Goal: Task Accomplishment & Management: Use online tool/utility

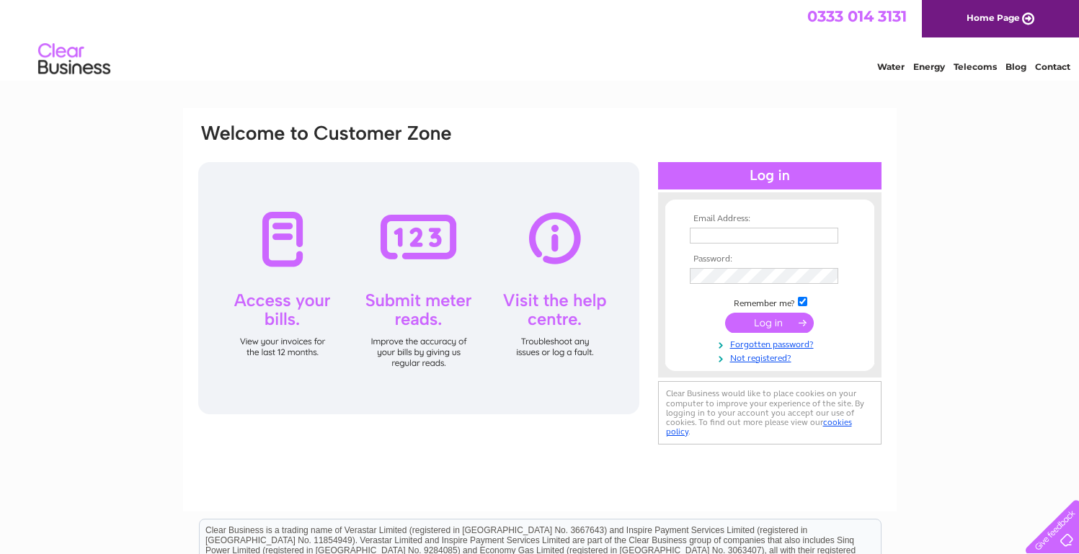
type input "[PERSON_NAME][EMAIL_ADDRESS][DOMAIN_NAME]"
click at [761, 322] on input "submit" at bounding box center [769, 323] width 89 height 20
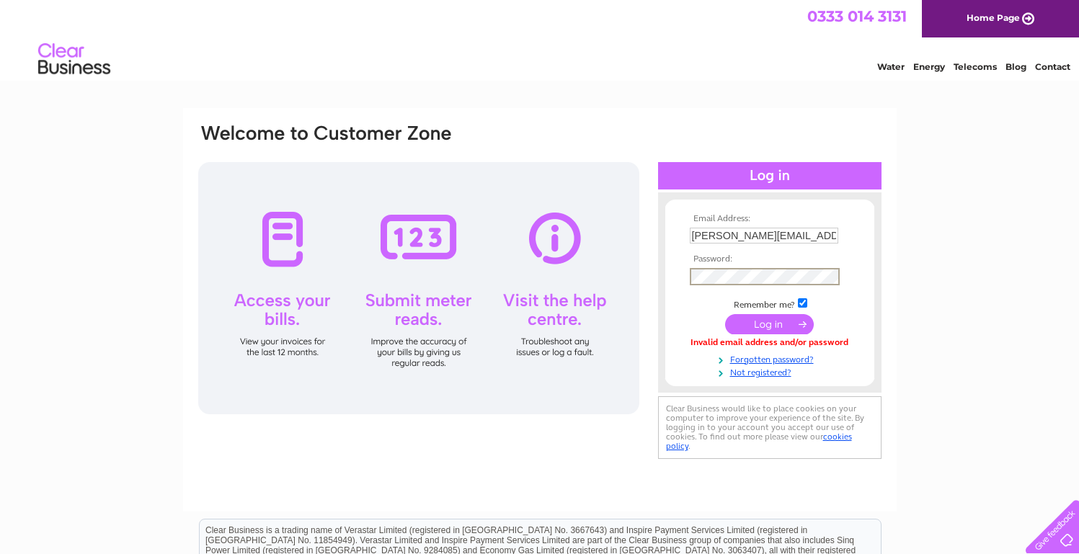
click at [792, 334] on td at bounding box center [769, 324] width 167 height 27
click at [792, 322] on input "submit" at bounding box center [769, 323] width 89 height 20
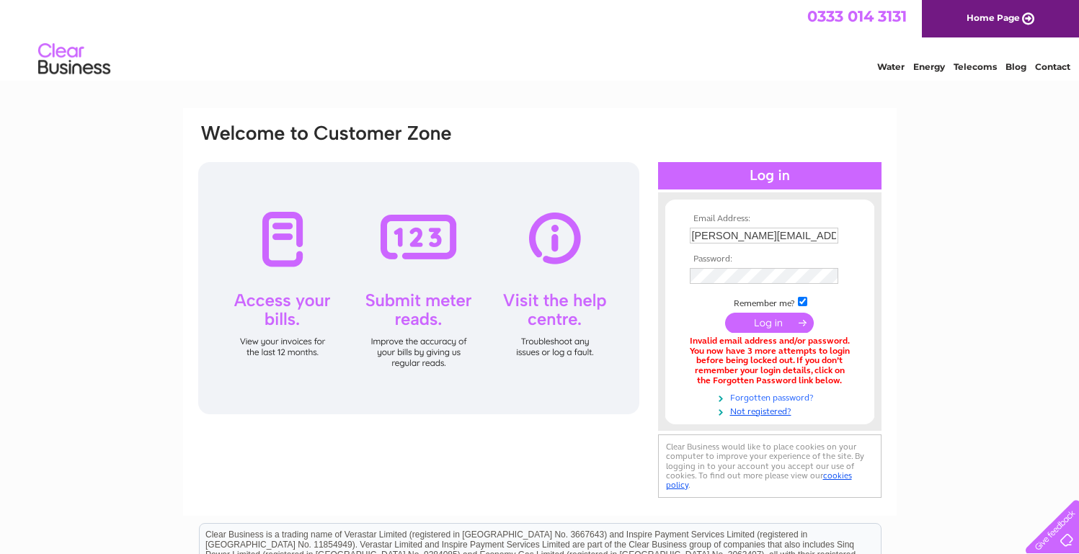
click at [779, 399] on link "Forgotten password?" at bounding box center [772, 397] width 164 height 14
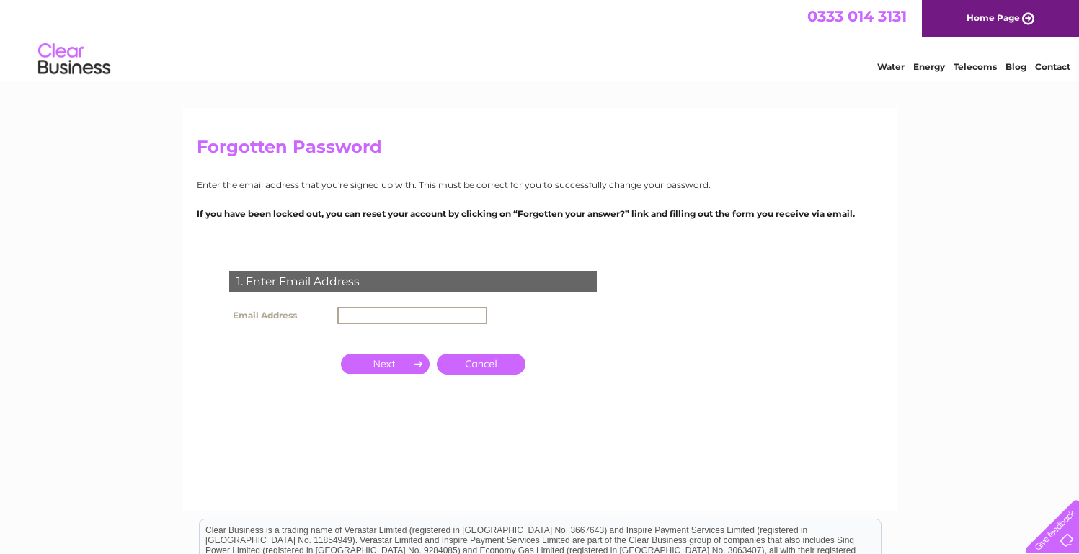
click at [403, 315] on input "text" at bounding box center [412, 315] width 150 height 17
type input "[PERSON_NAME][EMAIL_ADDRESS][DOMAIN_NAME]"
click at [397, 368] on input "button" at bounding box center [385, 364] width 89 height 20
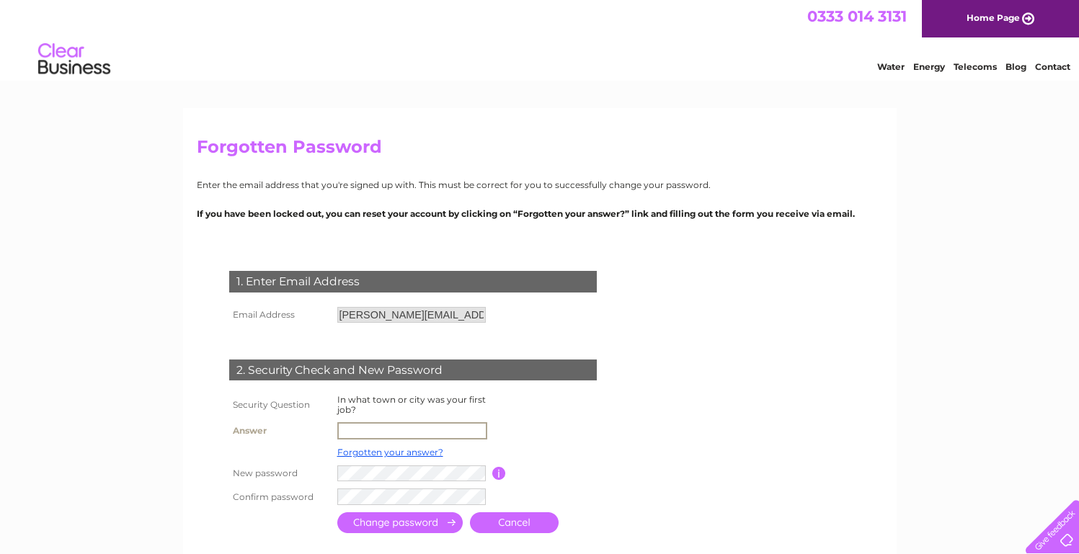
click at [376, 423] on input "text" at bounding box center [412, 431] width 150 height 17
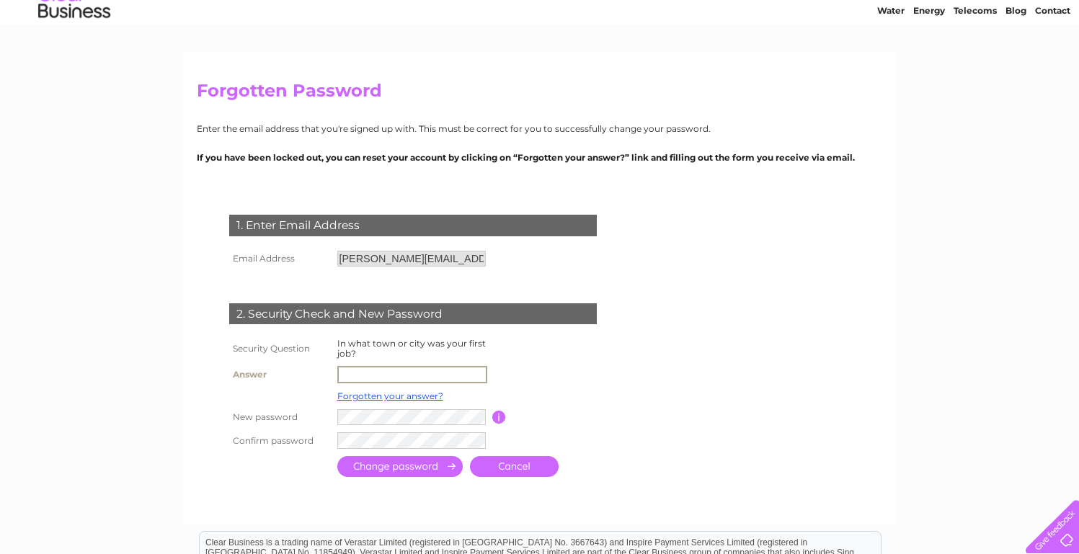
scroll to position [61, 0]
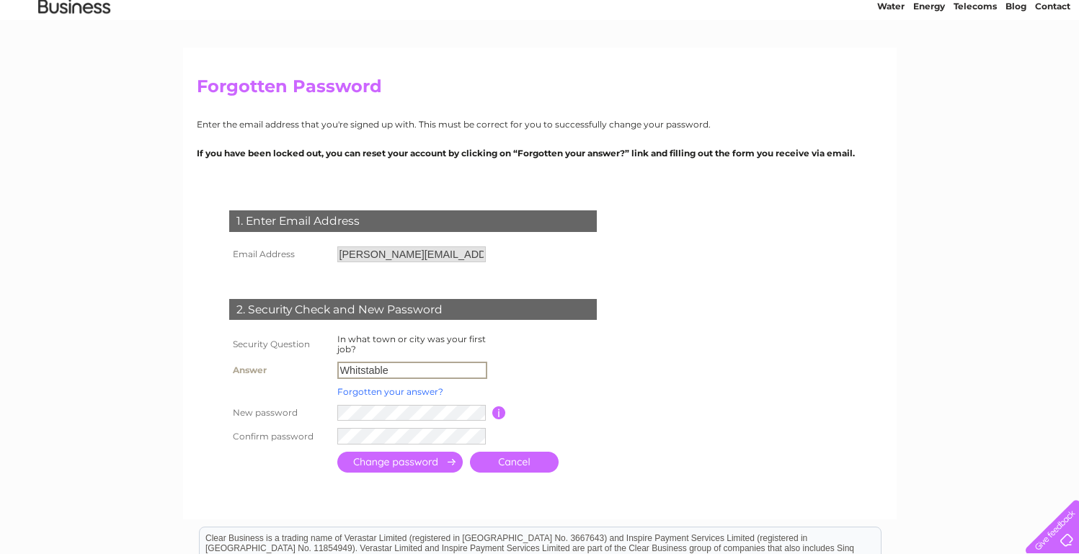
type input "Whitstable"
click at [391, 392] on link "Forgotten your answer?" at bounding box center [390, 391] width 106 height 11
click at [0, 0] on div "Reset Clear Business Customer Zone Account Please click the link in the email w…" at bounding box center [0, 0] width 0 height 0
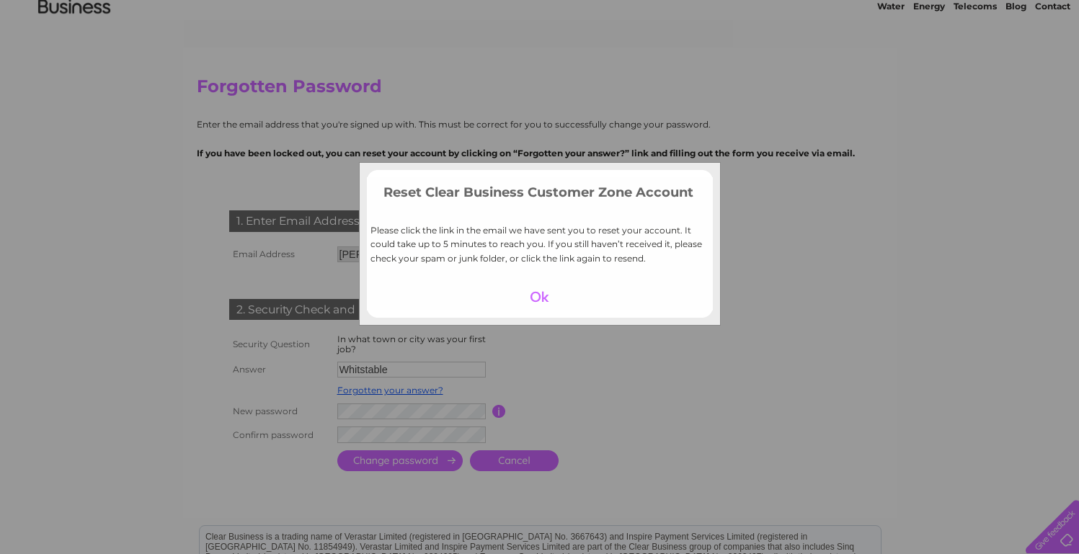
click at [537, 291] on div at bounding box center [539, 297] width 89 height 20
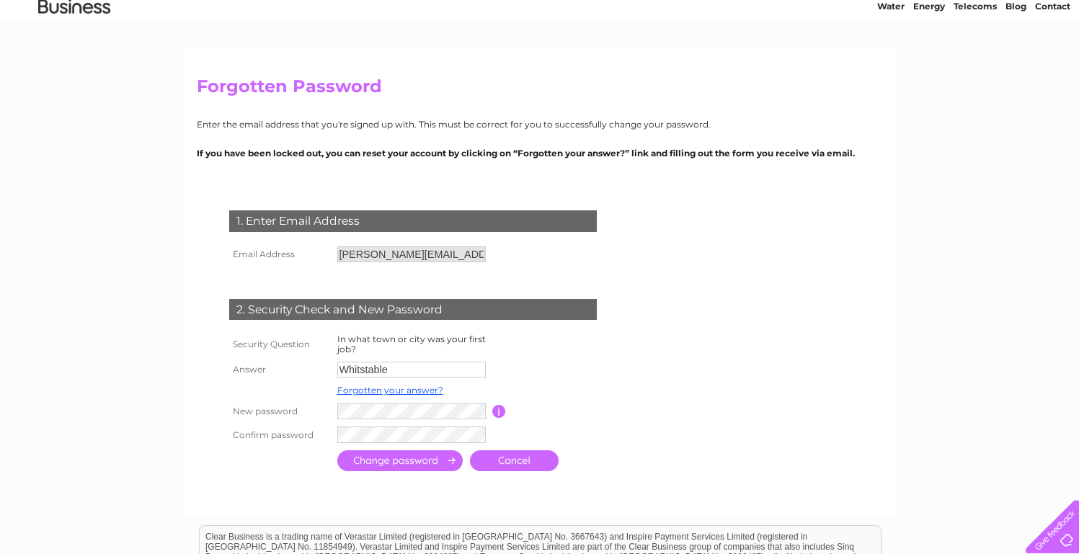
click at [392, 399] on td "Forgotten your answer?" at bounding box center [413, 390] width 159 height 19
click at [416, 448] on td at bounding box center [400, 461] width 133 height 28
click at [417, 446] on td at bounding box center [478, 435] width 288 height 24
click at [423, 470] on input "submit" at bounding box center [399, 462] width 125 height 21
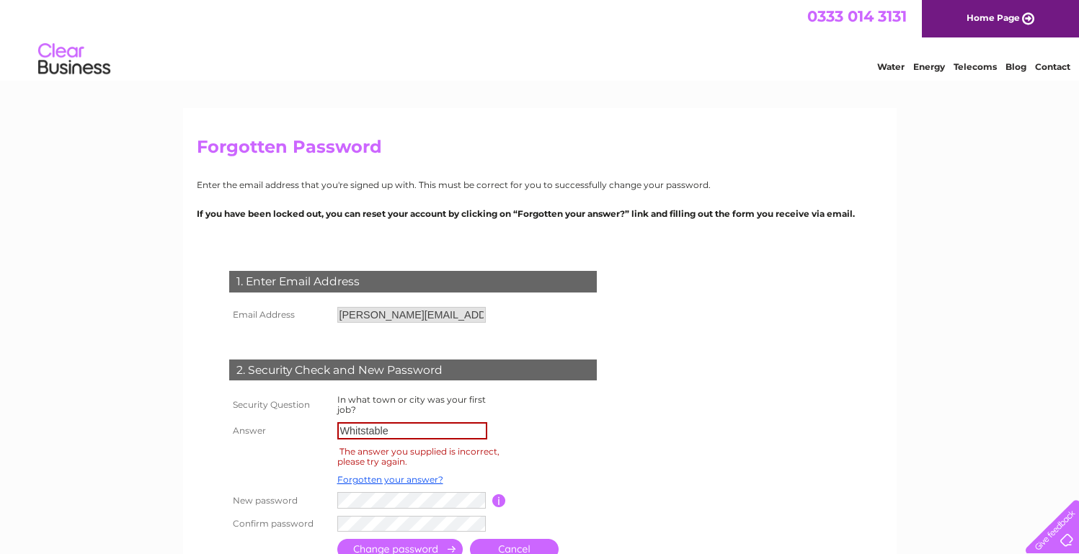
click at [427, 461] on td "The answer you supplied is incorrect, please try again." at bounding box center [420, 456] width 172 height 27
click at [407, 433] on input "Whitstable" at bounding box center [412, 431] width 150 height 17
drag, startPoint x: 407, startPoint y: 433, endPoint x: 239, endPoint y: 446, distance: 168.6
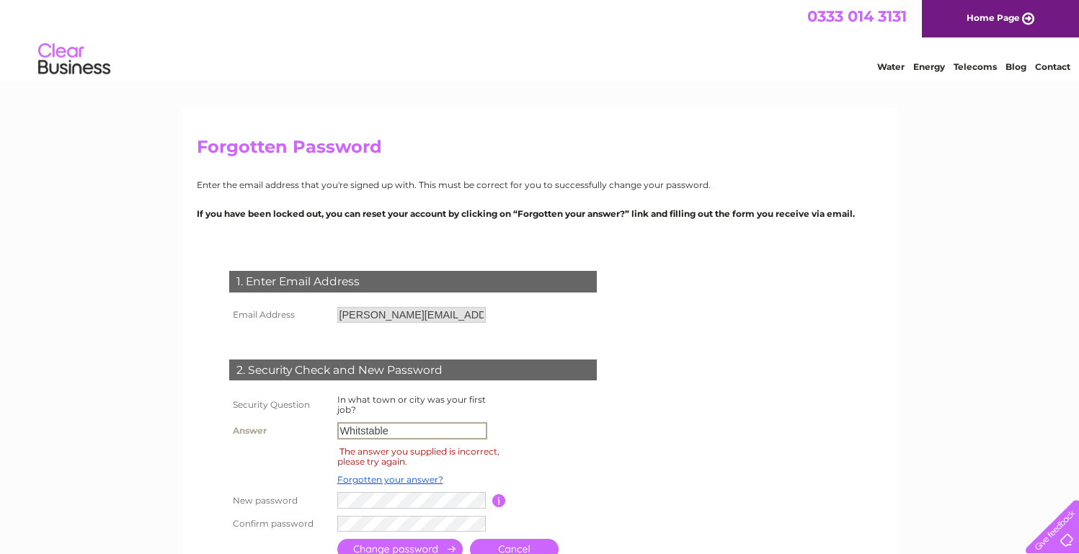
click at [239, 446] on tbody "Security Question In what town or city was your first job? Answer Whitstable Th…" at bounding box center [431, 464] width 410 height 144
click at [389, 425] on input "Whitstable" at bounding box center [412, 431] width 150 height 17
type input "Ashford"
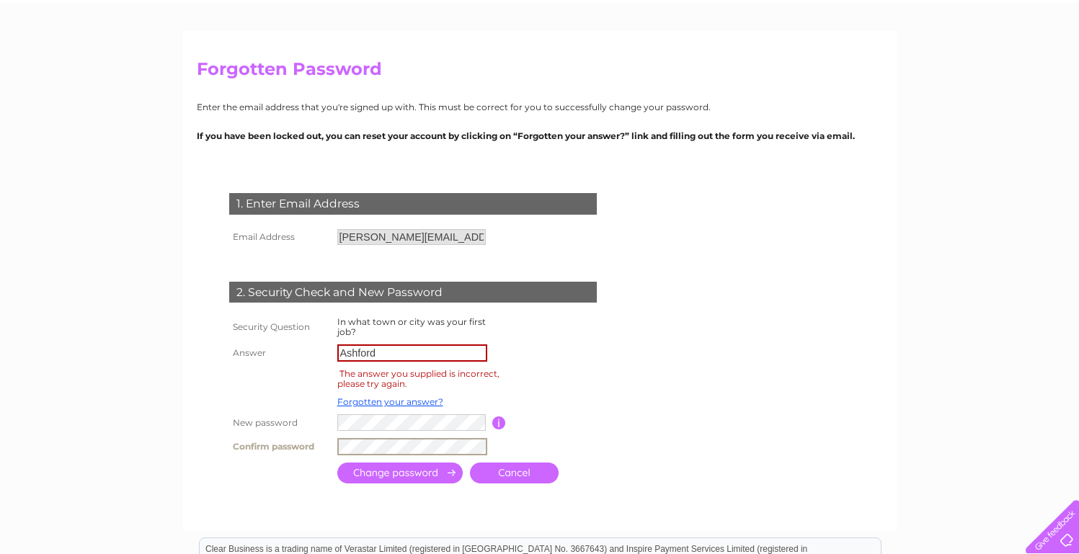
scroll to position [70, 0]
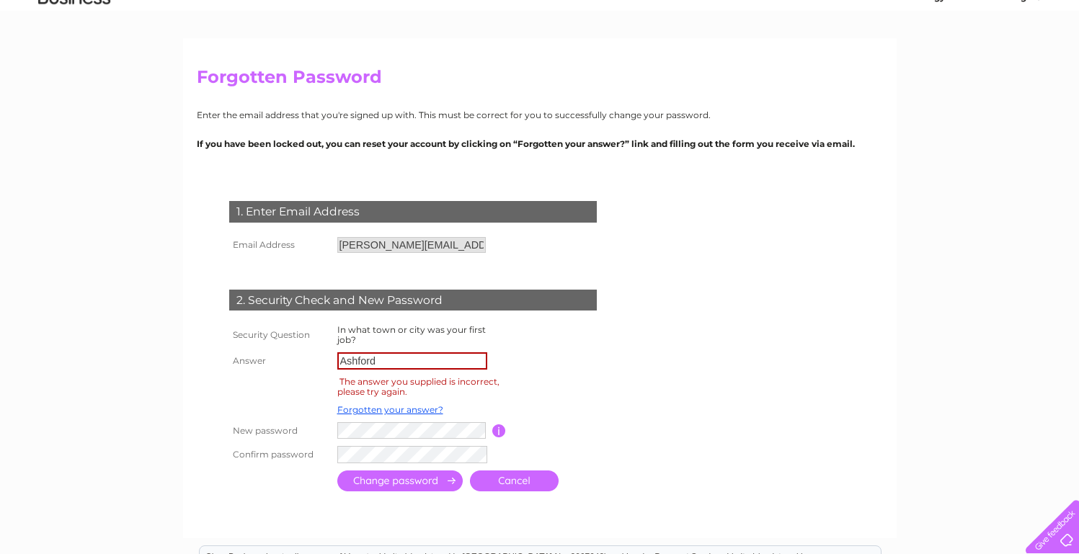
click at [412, 492] on td at bounding box center [400, 481] width 133 height 28
click at [411, 484] on input "submit" at bounding box center [399, 479] width 125 height 21
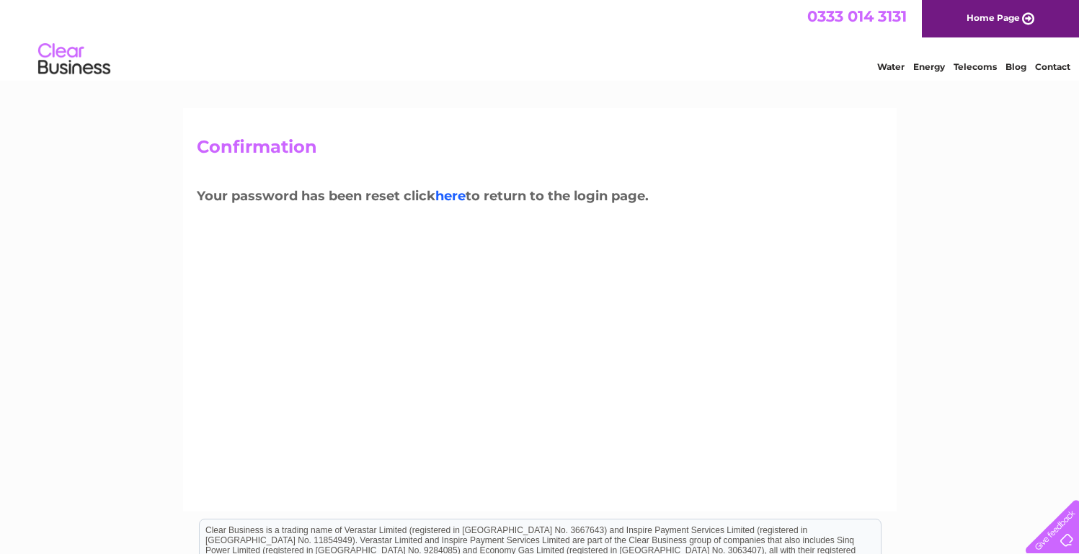
click at [458, 198] on link "here" at bounding box center [451, 196] width 30 height 16
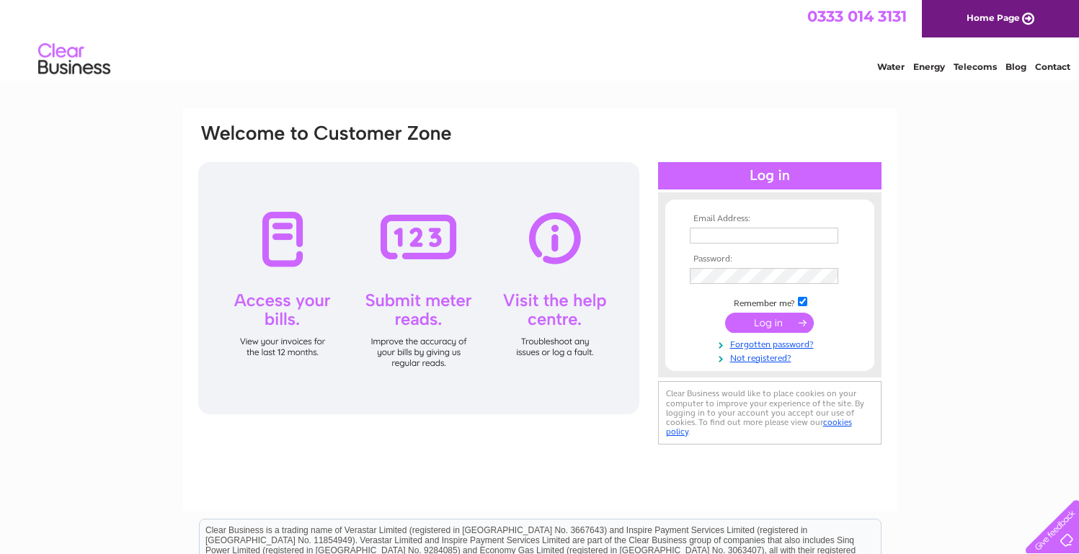
type input "ian@becausecreative.co.uk"
click at [797, 321] on input "submit" at bounding box center [769, 324] width 89 height 20
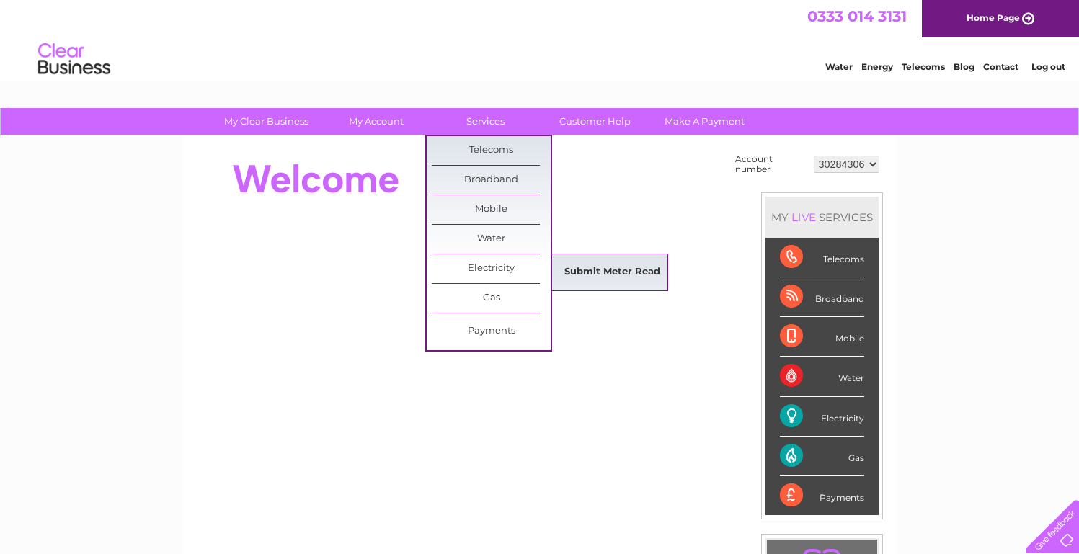
click at [616, 265] on link "Submit Meter Read" at bounding box center [612, 272] width 119 height 29
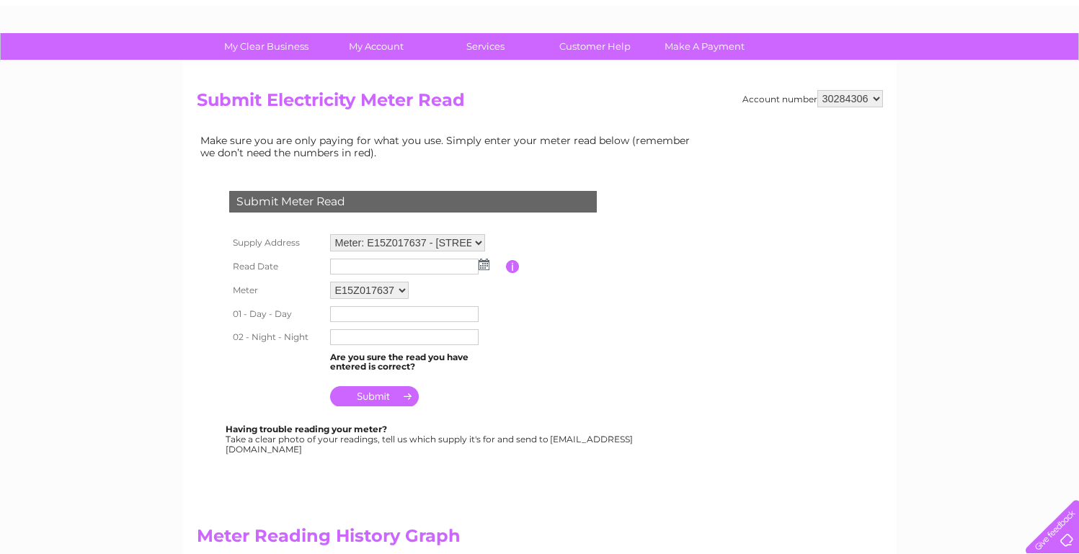
scroll to position [77, 0]
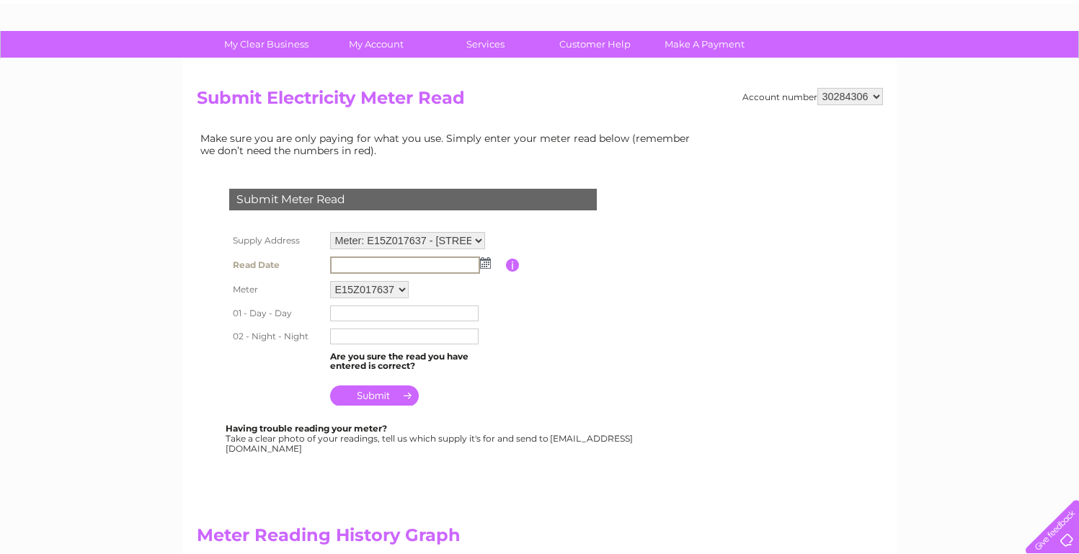
click at [398, 268] on input "text" at bounding box center [405, 265] width 150 height 17
click at [485, 270] on td at bounding box center [417, 265] width 180 height 25
click at [485, 265] on img at bounding box center [484, 263] width 11 height 12
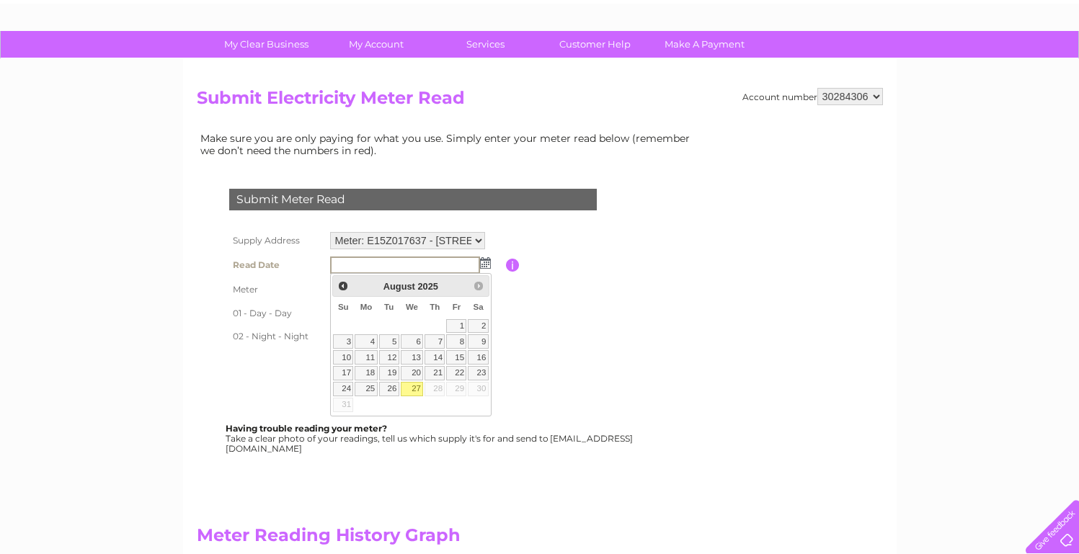
click at [417, 386] on link "27" at bounding box center [412, 389] width 23 height 14
type input "[DATE]"
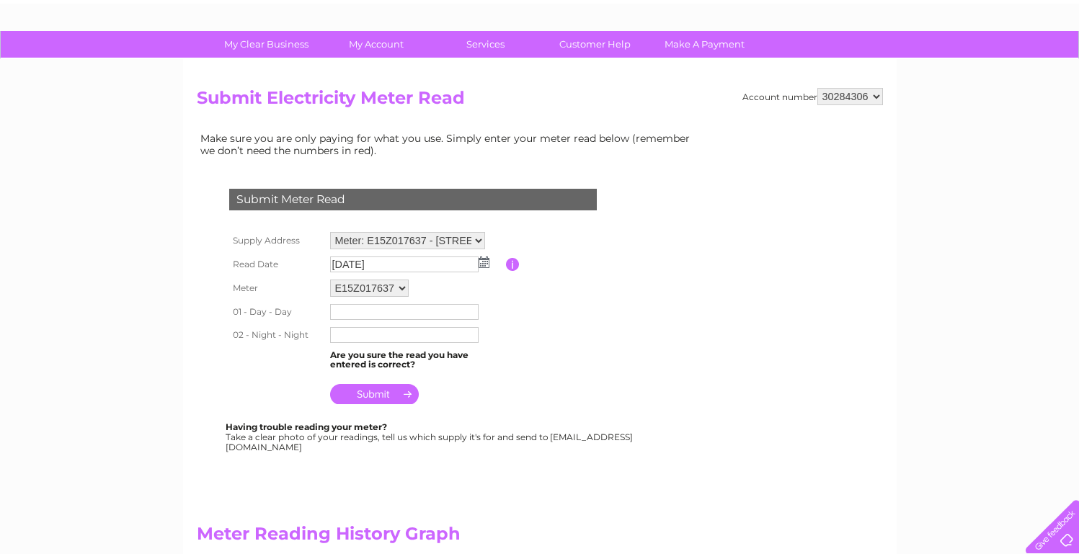
click at [482, 229] on td "Meter: E15Z017637 - [STREET_ADDRESS] 3PS Meter: 21M0064120 - [STREET_ADDRESS][P…" at bounding box center [417, 241] width 180 height 25
click at [478, 234] on select "Meter: E15Z017637 - [STREET_ADDRESS] 3PS Meter: 21M0064120 - [STREET_ADDRESS][P…" at bounding box center [407, 240] width 155 height 17
select select "129795"
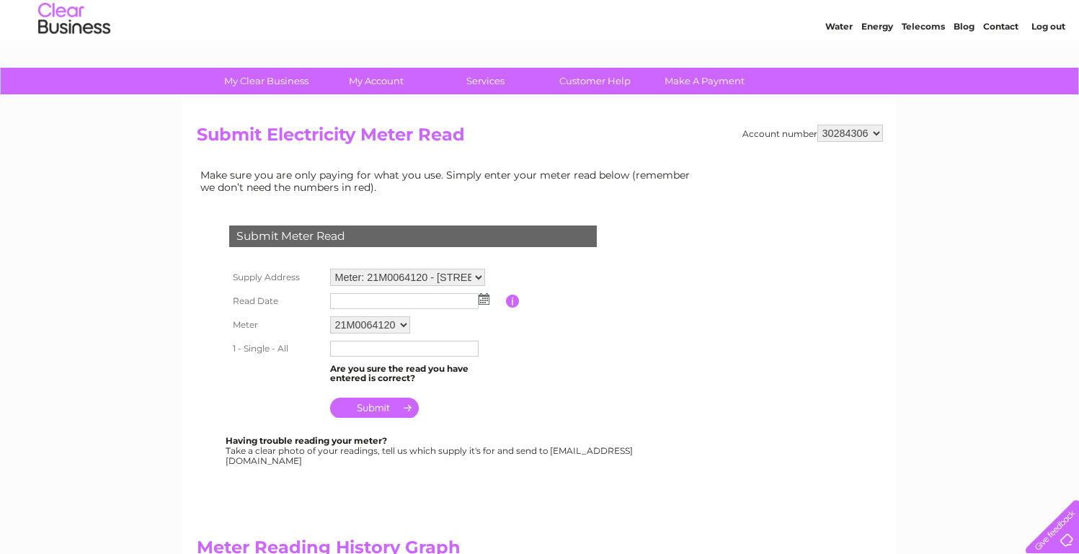
scroll to position [42, 0]
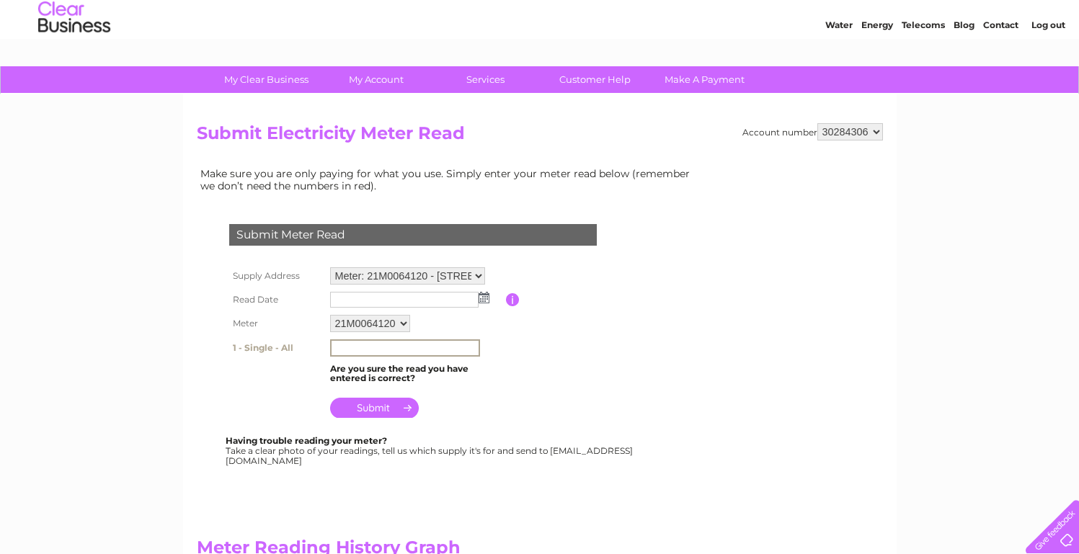
click at [379, 353] on input "text" at bounding box center [405, 348] width 150 height 17
click at [364, 346] on input "text" at bounding box center [405, 348] width 150 height 17
click at [398, 347] on input "text" at bounding box center [405, 348] width 150 height 17
type input "12595"
click at [382, 409] on input "submit" at bounding box center [374, 407] width 89 height 20
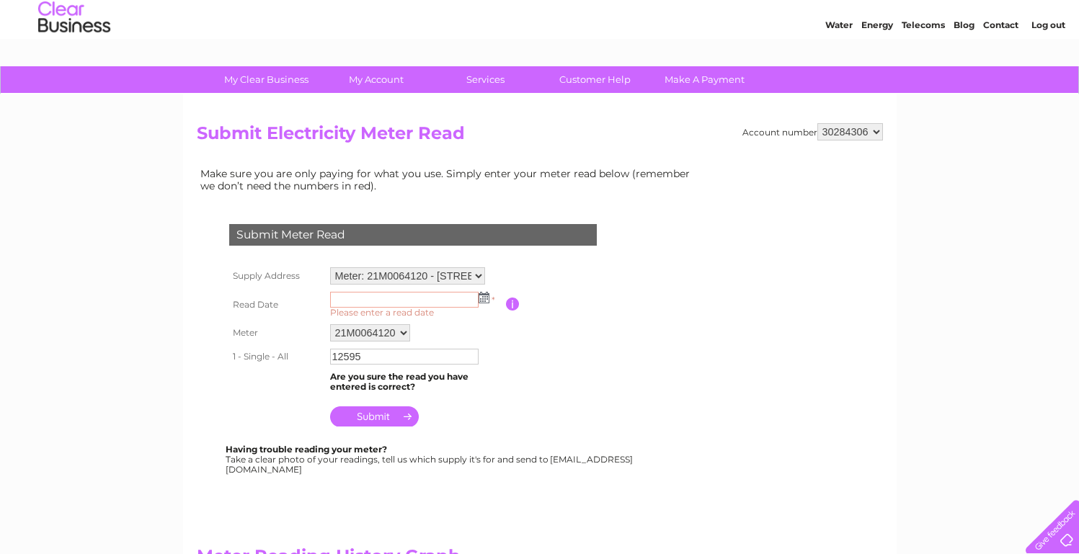
click at [366, 307] on span "* Please enter a read date" at bounding box center [412, 306] width 165 height 23
click at [482, 299] on img at bounding box center [484, 298] width 11 height 12
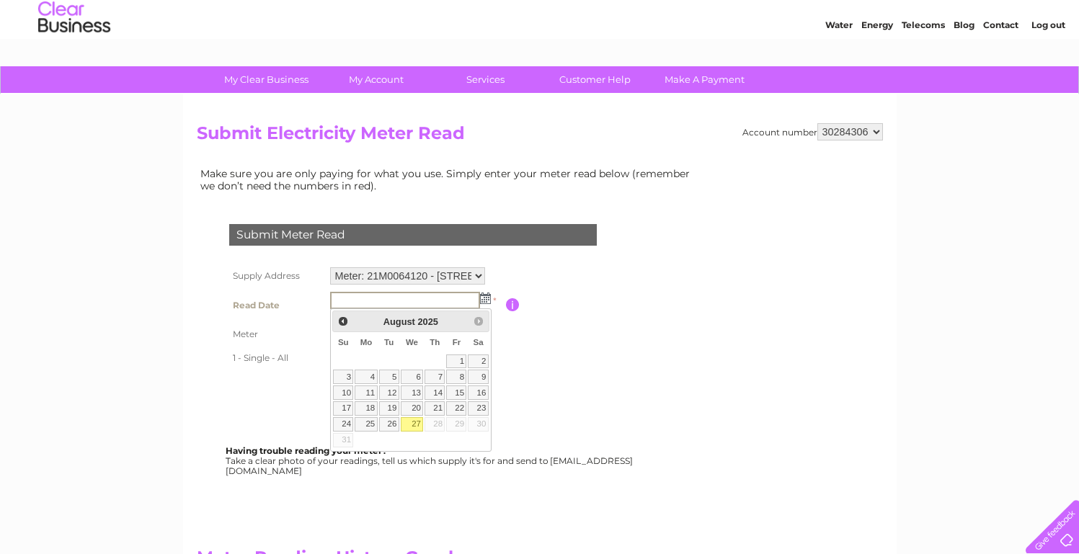
click at [412, 429] on link "27" at bounding box center [412, 424] width 23 height 14
type input "[DATE]"
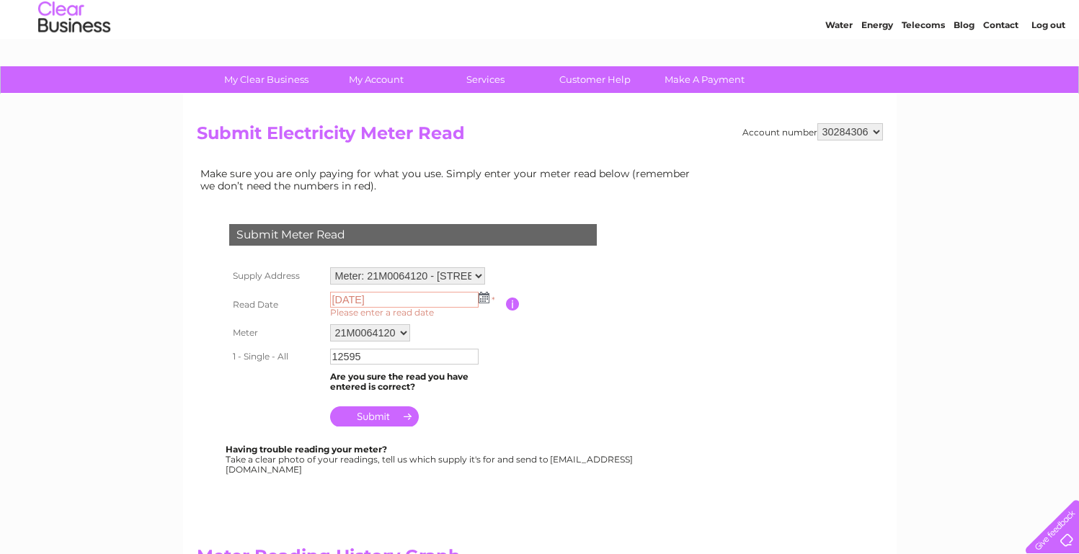
click at [385, 422] on input "submit" at bounding box center [374, 417] width 89 height 20
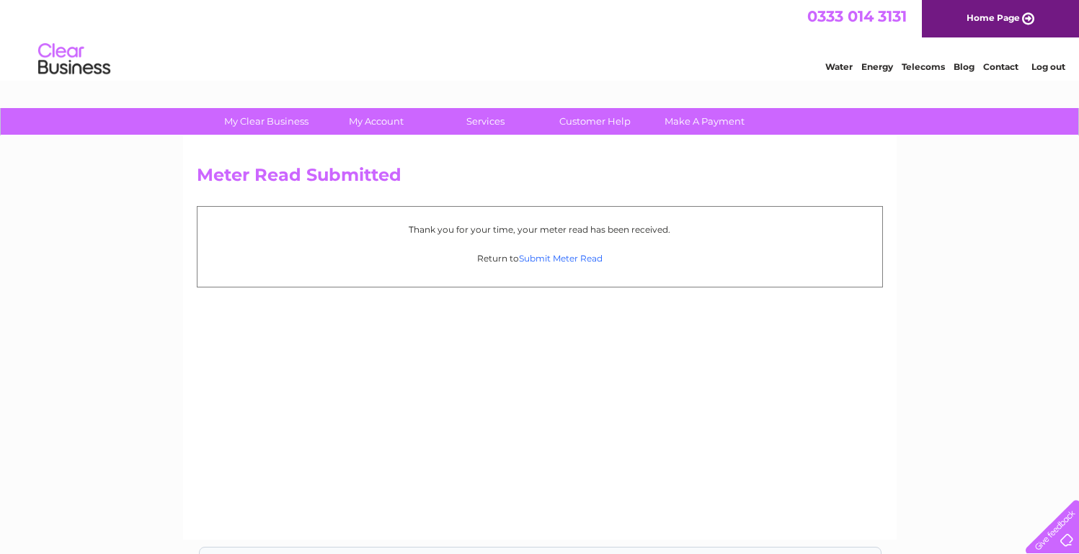
click at [557, 259] on link "Submit Meter Read" at bounding box center [561, 258] width 84 height 11
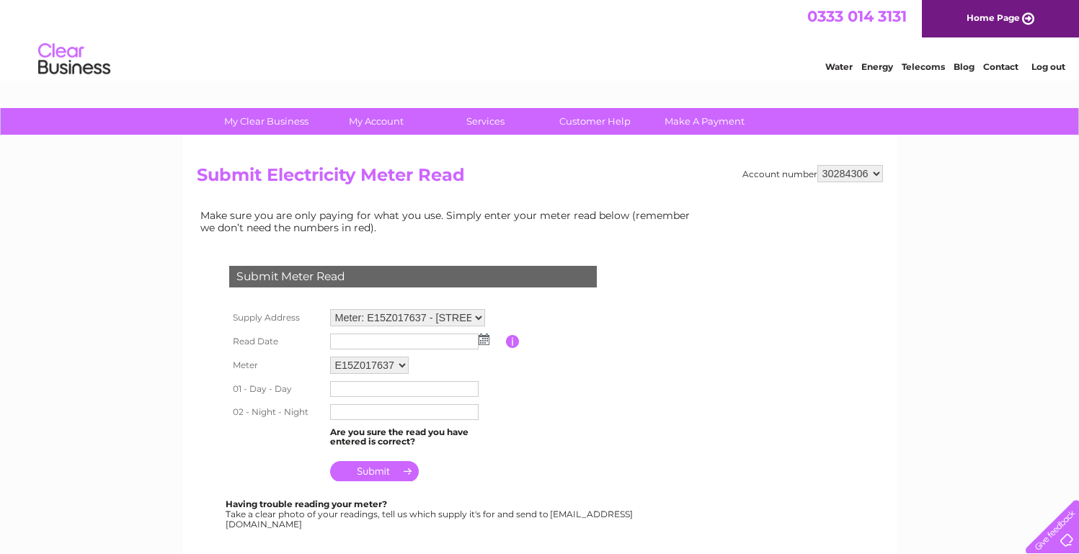
click at [469, 317] on select "Meter: E15Z017637 - Unit 1b, Millstrood Road, Whitstable, CT5 3PS Meter: 21M006…" at bounding box center [407, 317] width 155 height 17
select select "129795"
click at [464, 314] on select "Meter: E15Z017637 - Unit 1b, Millstrood Road, Whitstable, CT5 3PS Meter: 21M006…" at bounding box center [407, 318] width 155 height 19
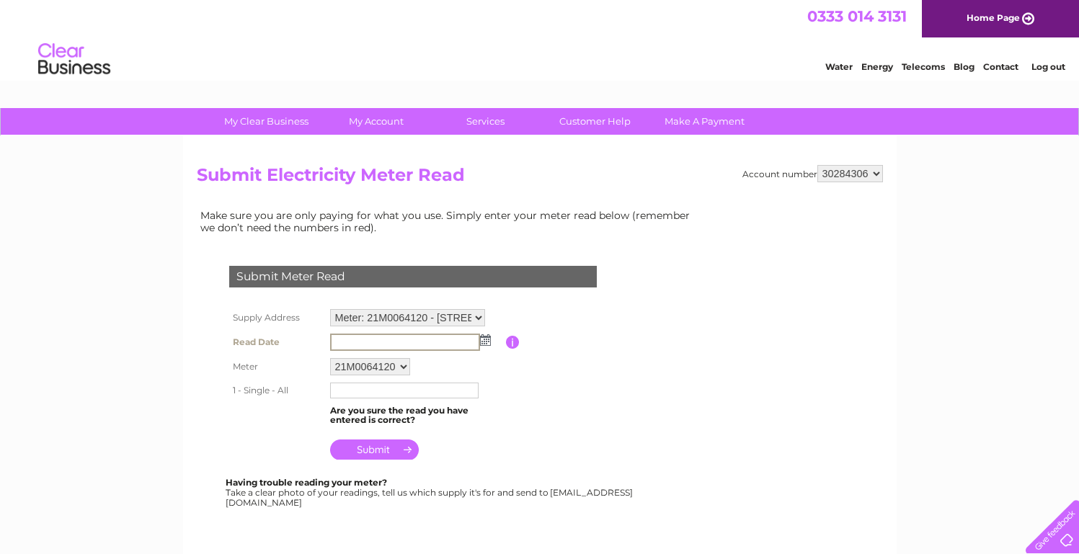
click at [434, 347] on input "text" at bounding box center [405, 342] width 150 height 17
click at [480, 347] on td at bounding box center [417, 341] width 180 height 23
click at [482, 342] on img at bounding box center [484, 340] width 11 height 12
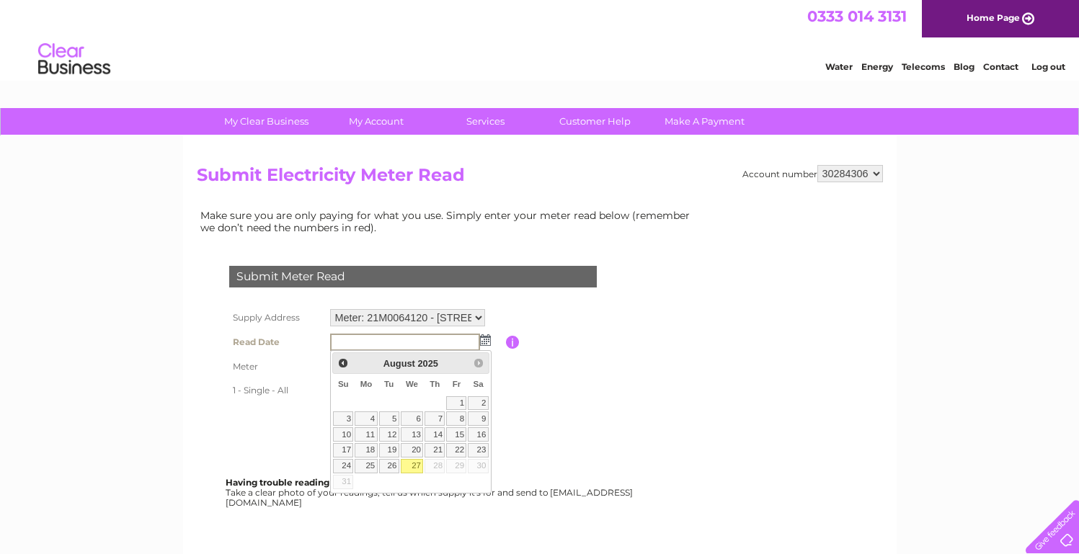
drag, startPoint x: 0, startPoint y: 0, endPoint x: 415, endPoint y: 467, distance: 624.1
click at [415, 467] on link "27" at bounding box center [412, 466] width 23 height 14
type input "[DATE]"
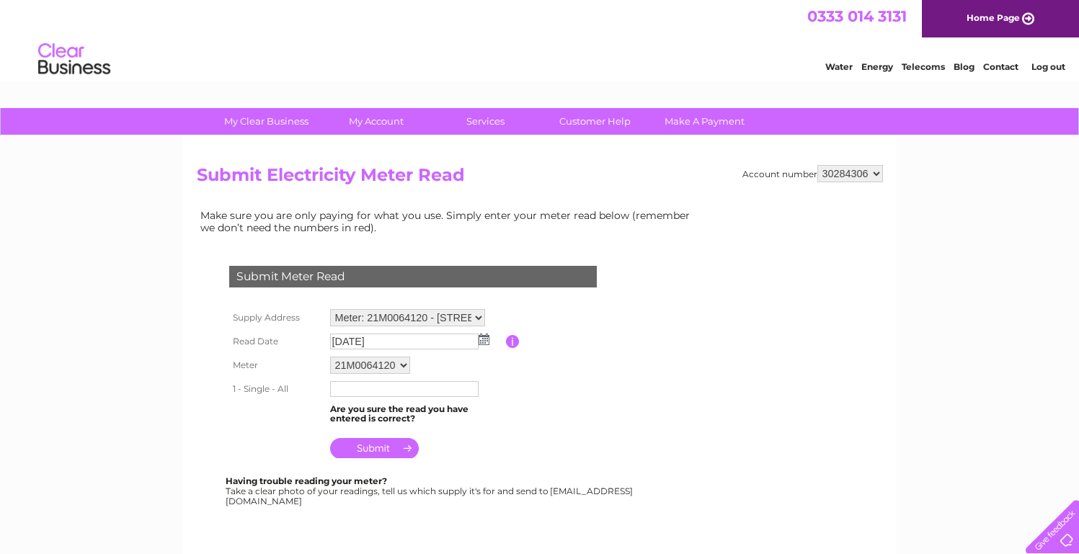
click at [386, 365] on select "21M0064120" at bounding box center [370, 365] width 80 height 17
click at [466, 326] on select "Meter: E15Z017637 - [STREET_ADDRESS] 3PS Meter: 21M0064120 - [STREET_ADDRESS][P…" at bounding box center [407, 317] width 155 height 17
select select "129532"
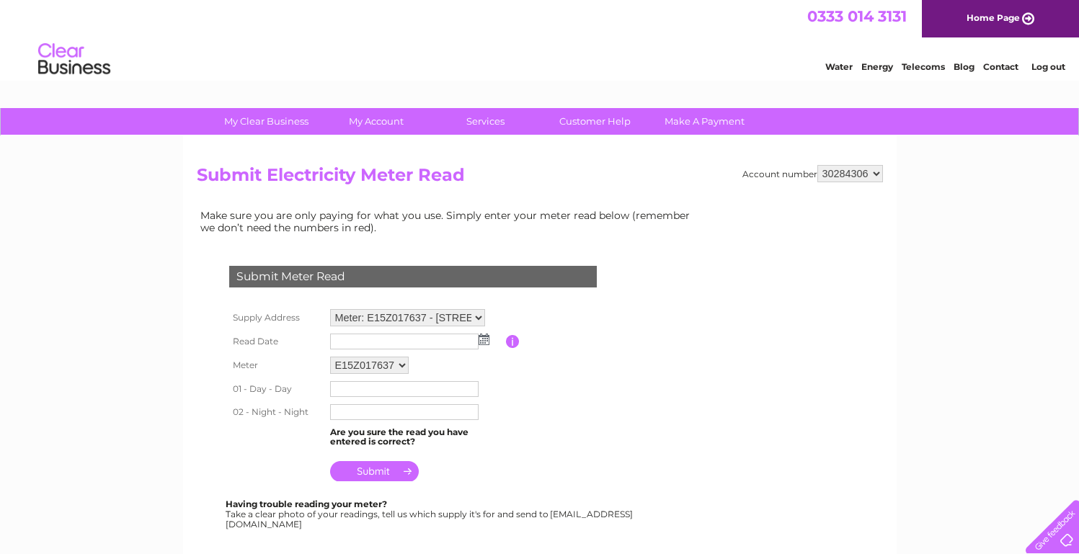
click at [485, 340] on img at bounding box center [484, 340] width 11 height 12
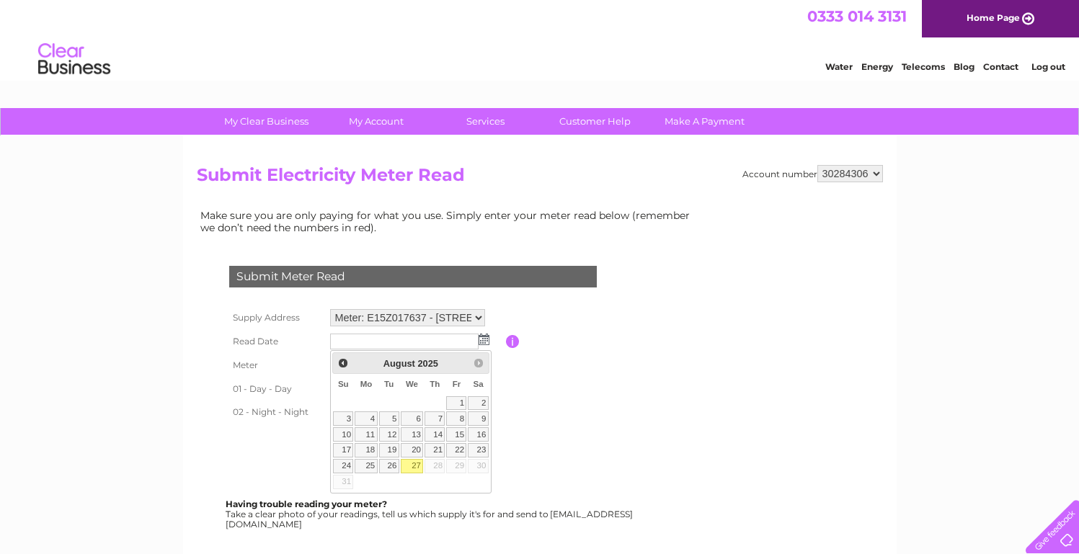
click at [416, 465] on link "27" at bounding box center [412, 466] width 23 height 14
type input "[DATE]"
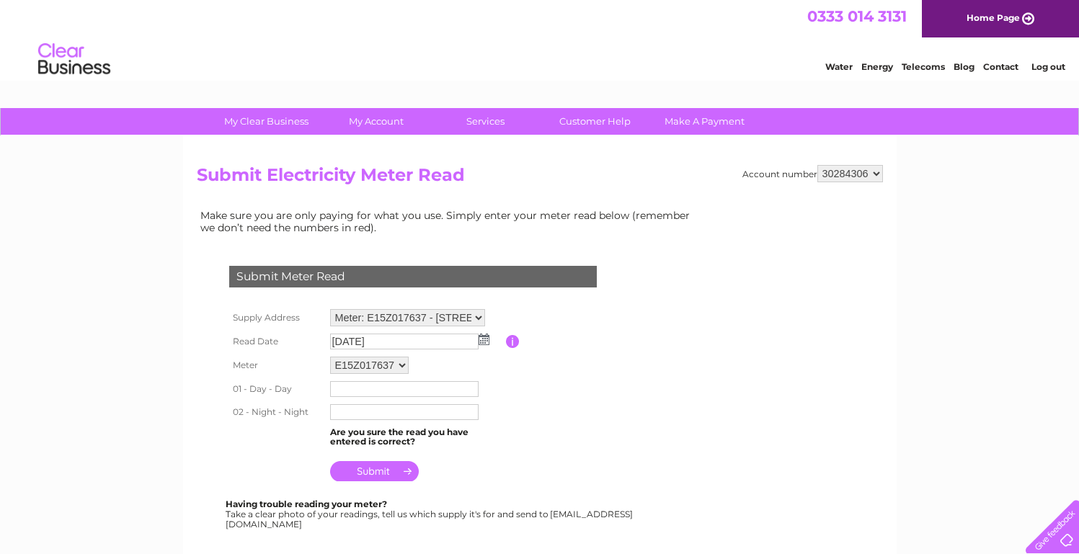
click at [384, 389] on input "text" at bounding box center [404, 389] width 149 height 16
click at [348, 392] on input "text" at bounding box center [405, 389] width 150 height 17
type input "92856"
click at [343, 412] on input "text" at bounding box center [405, 413] width 150 height 17
type input "13958"
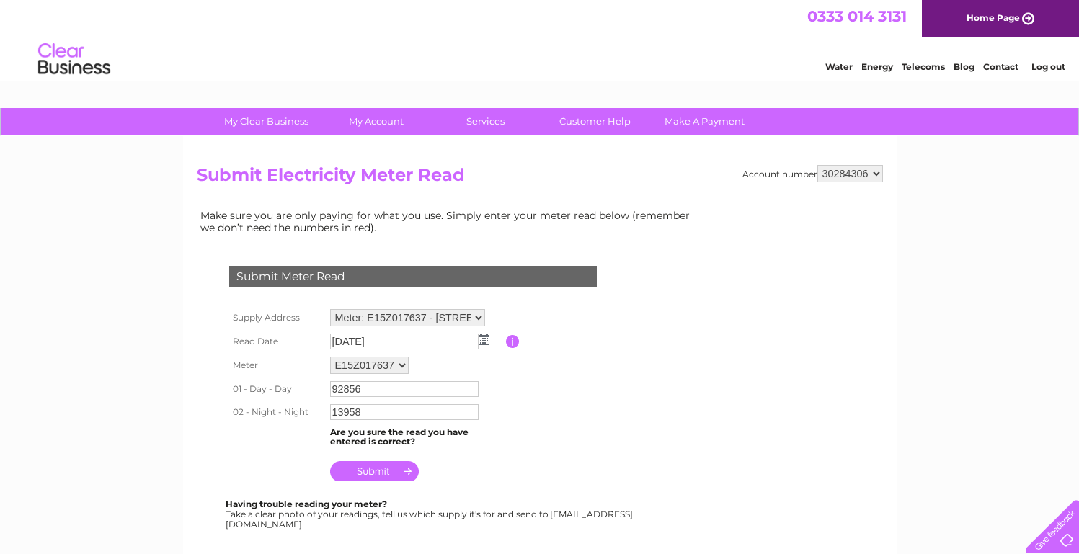
click at [382, 470] on input "submit" at bounding box center [374, 471] width 89 height 20
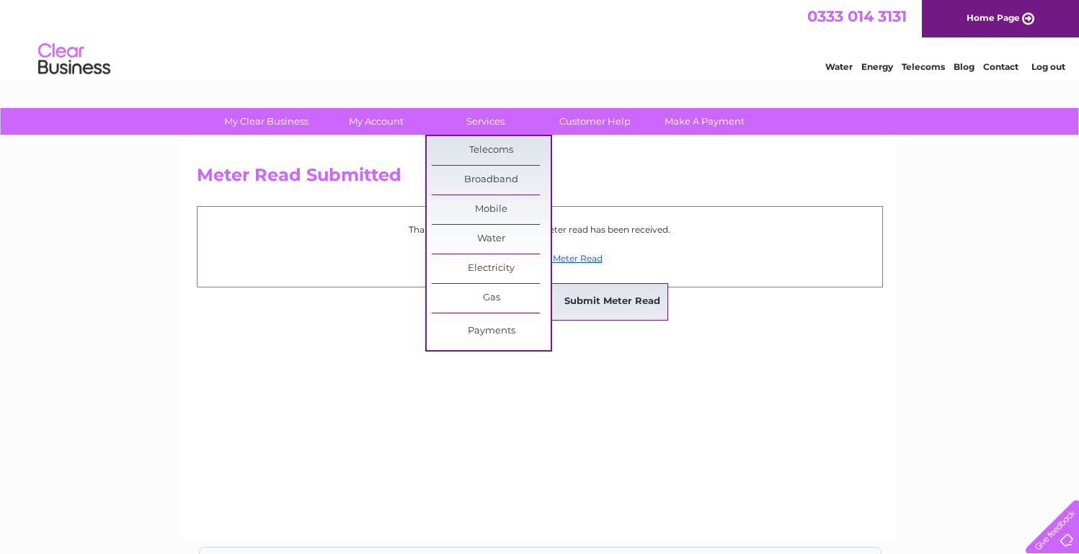
click at [601, 306] on link "Submit Meter Read" at bounding box center [612, 302] width 119 height 29
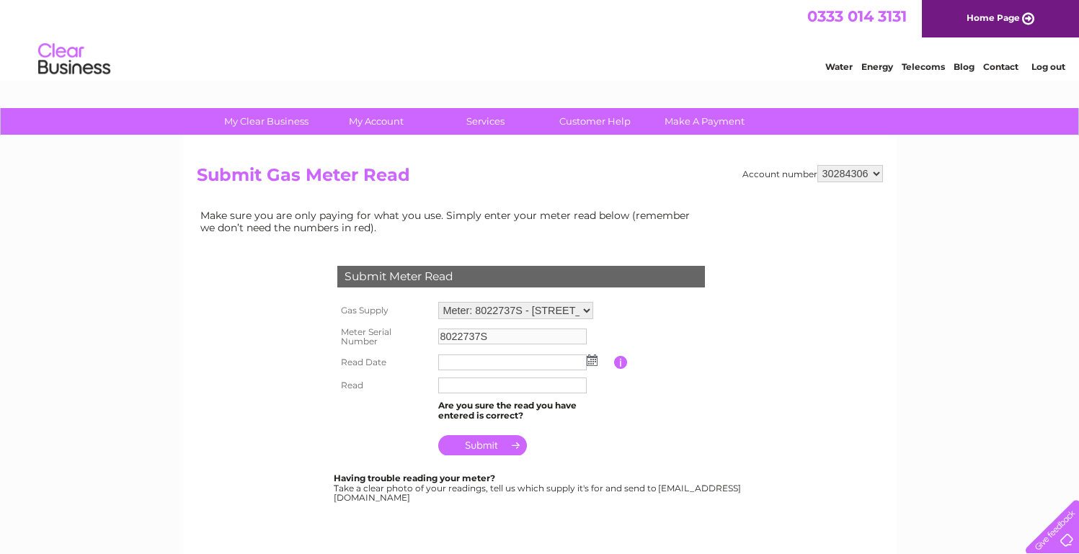
click at [503, 361] on input "text" at bounding box center [512, 363] width 149 height 16
click at [588, 365] on img at bounding box center [592, 361] width 11 height 12
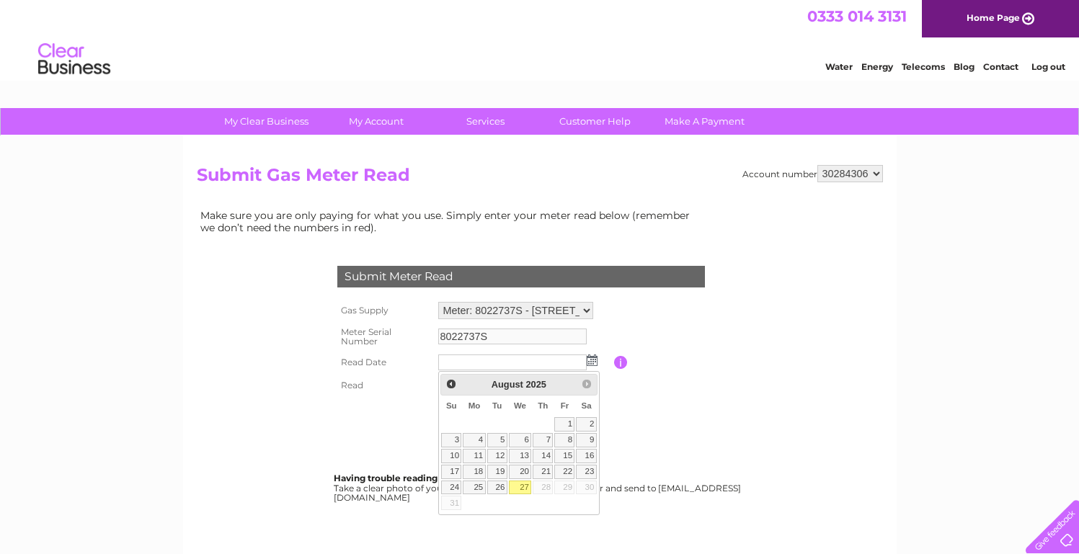
click at [521, 494] on link "27" at bounding box center [520, 488] width 23 height 14
type input "2025/08/27"
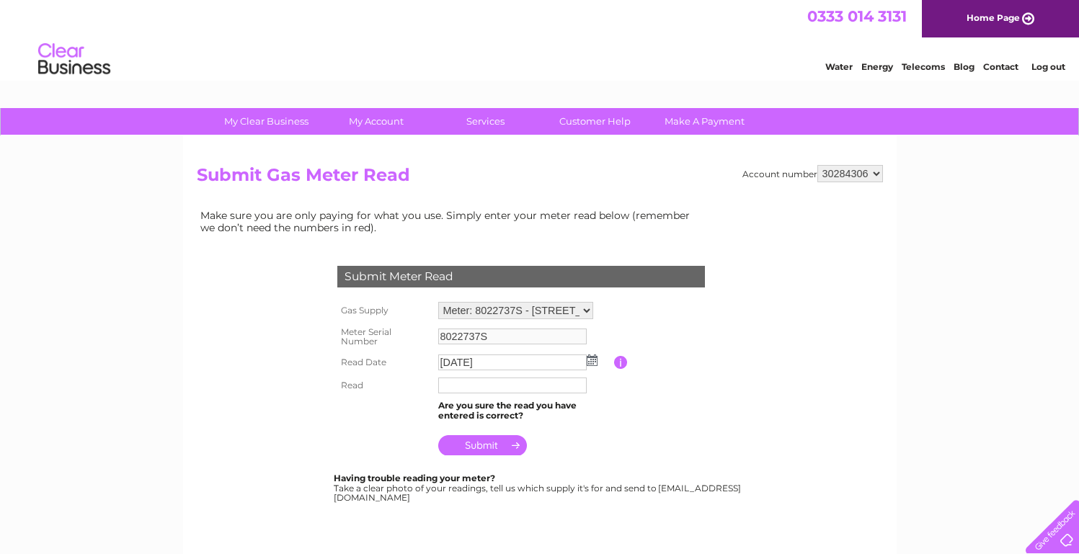
click at [498, 381] on input "text" at bounding box center [512, 386] width 149 height 16
type input "5206"
click at [503, 441] on input "submit" at bounding box center [482, 447] width 89 height 20
